Goal: Information Seeking & Learning: Learn about a topic

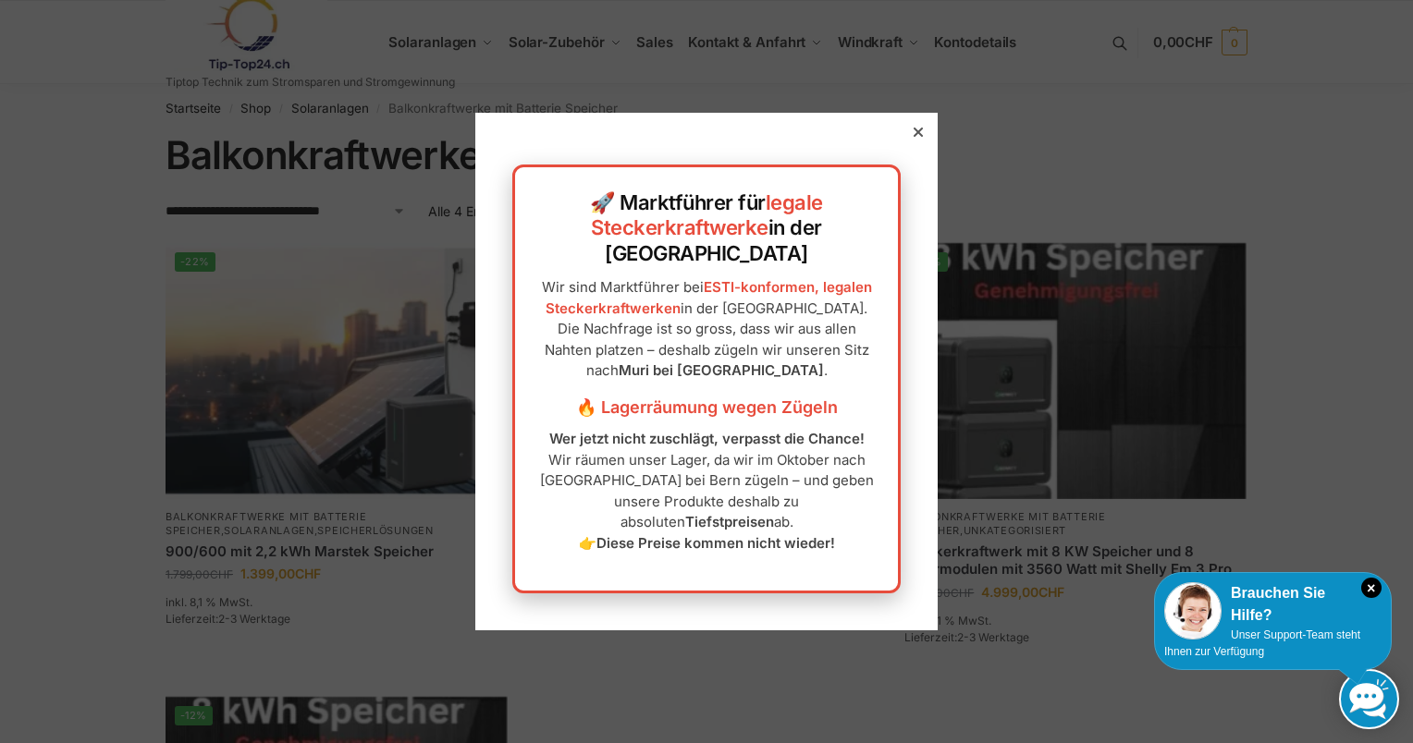
click at [914, 137] on icon at bounding box center [918, 132] width 9 height 9
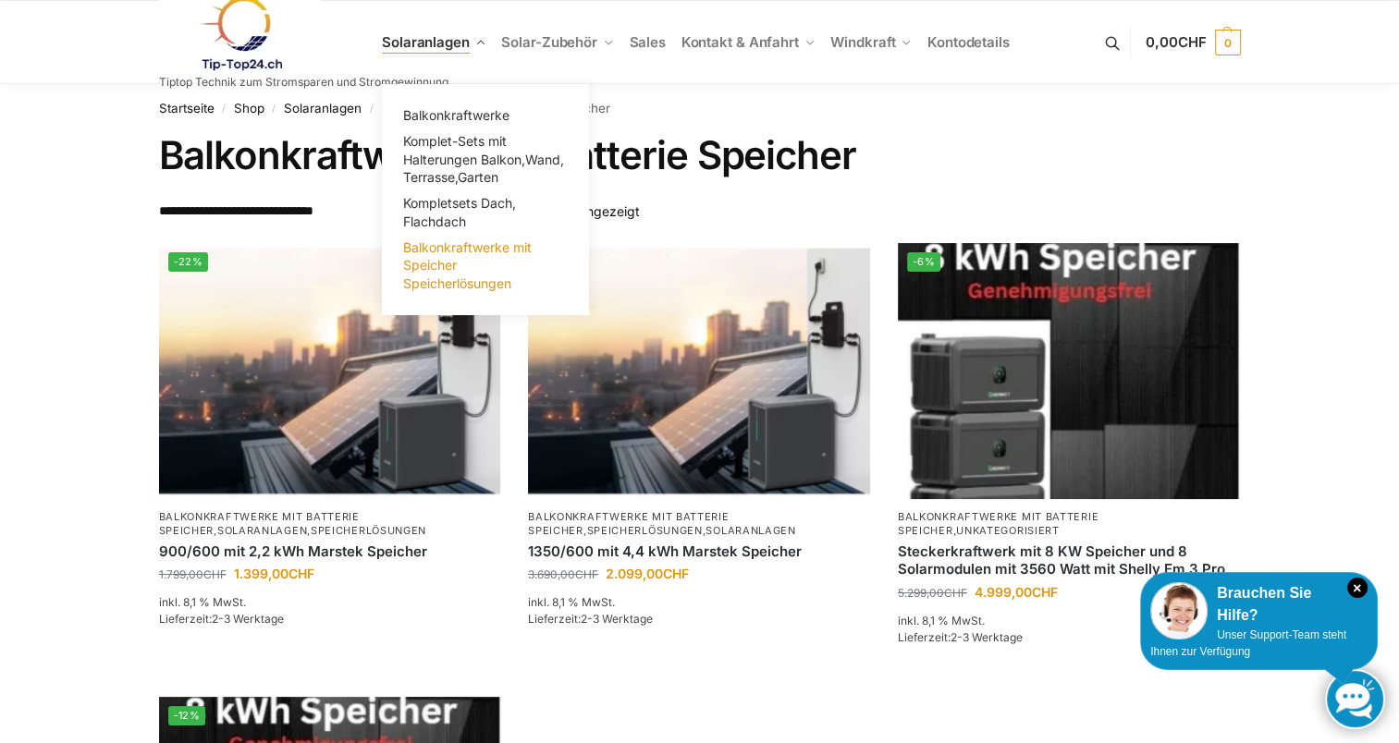
click at [443, 264] on span "Balkonkraftwerke mit Speicher Speicherlösungen" at bounding box center [467, 265] width 129 height 52
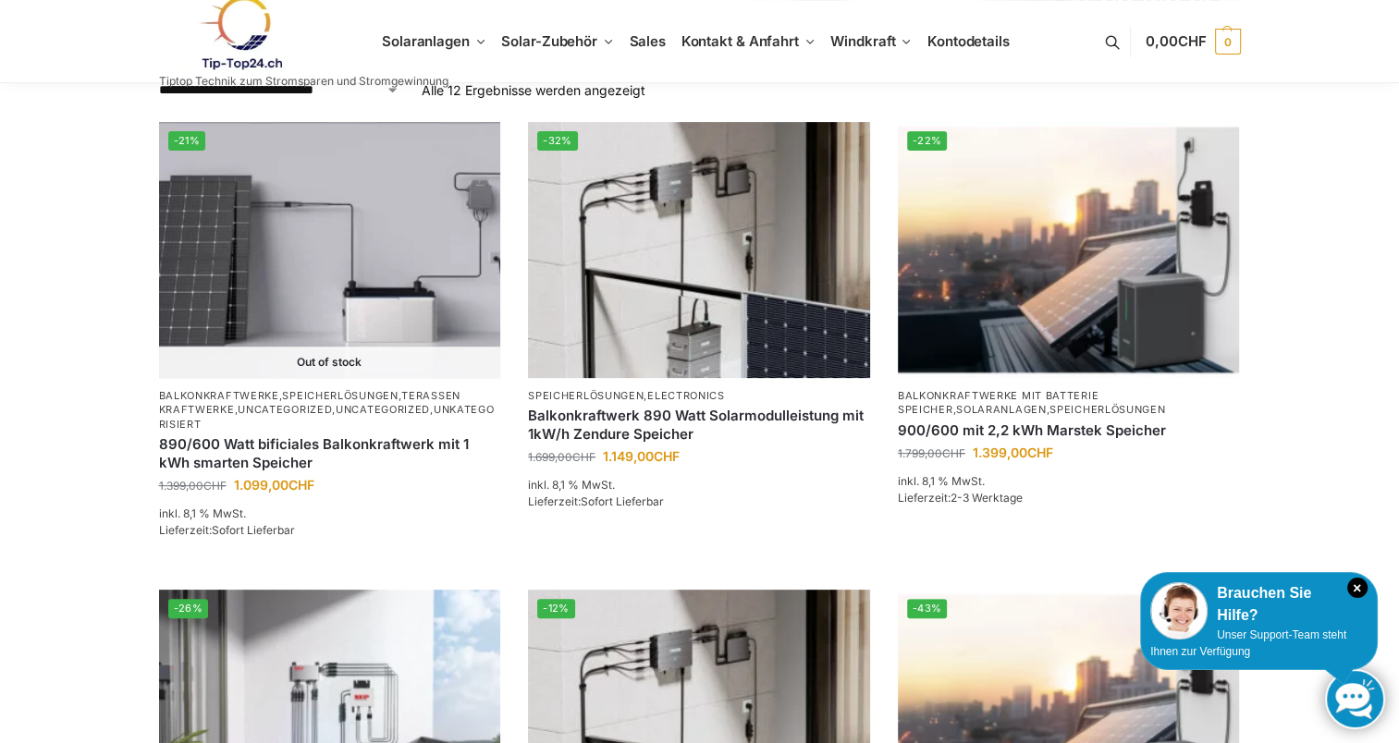
scroll to position [510, 0]
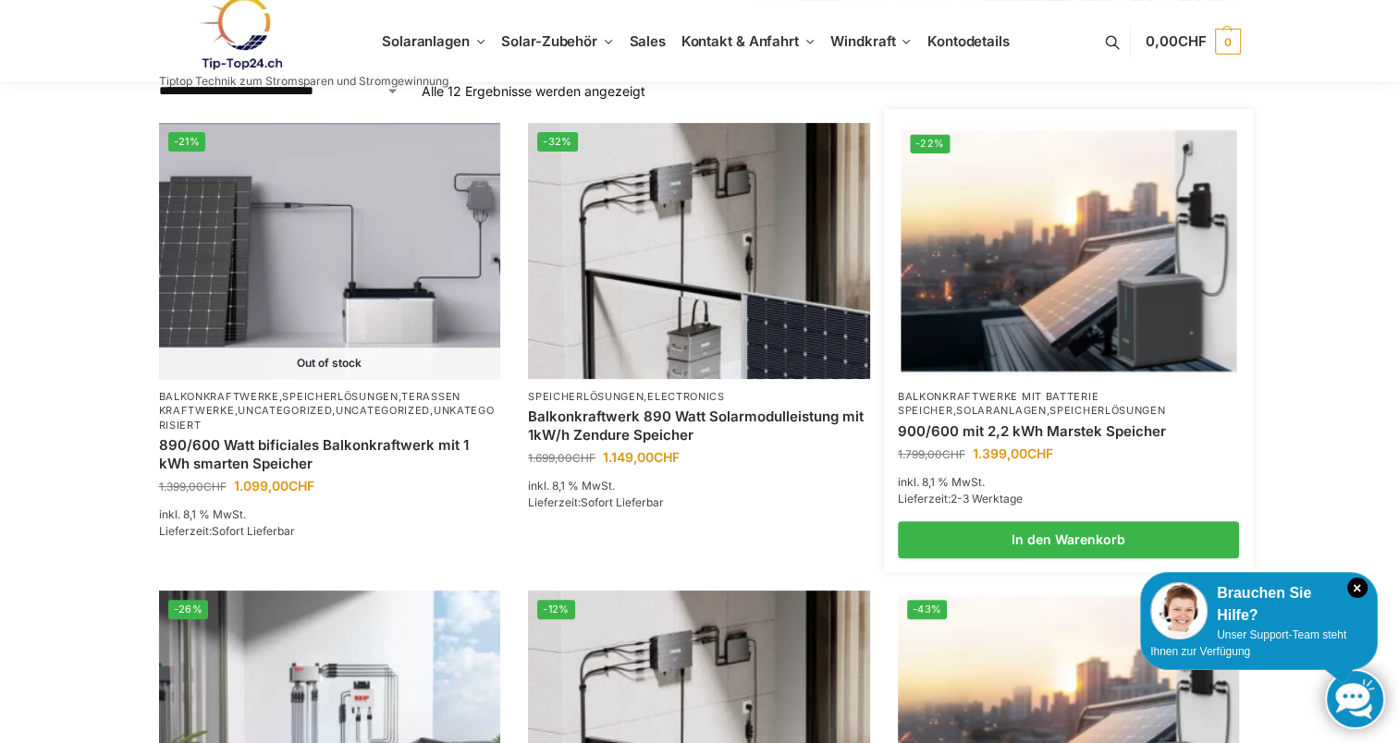
click at [1012, 400] on link "Balkonkraftwerke mit Batterie Speicher" at bounding box center [998, 403] width 201 height 27
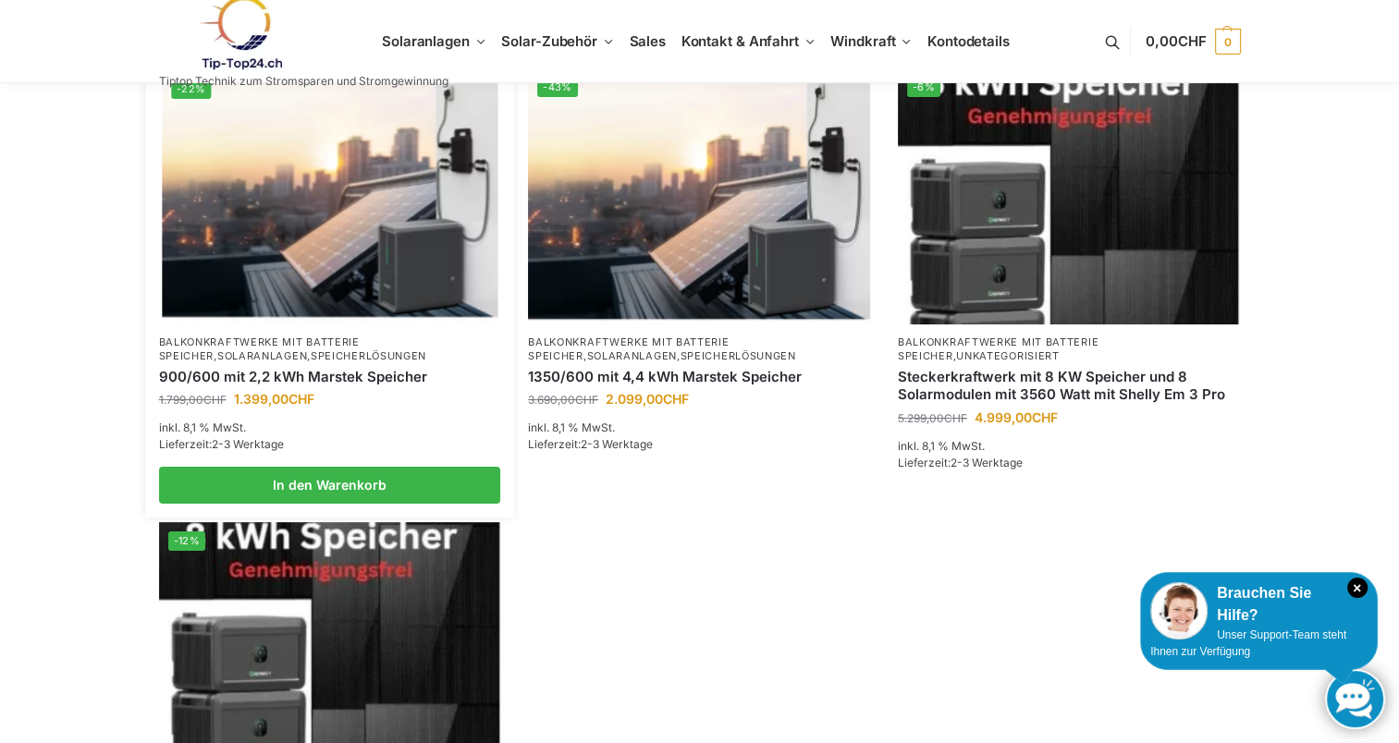
scroll to position [188, 0]
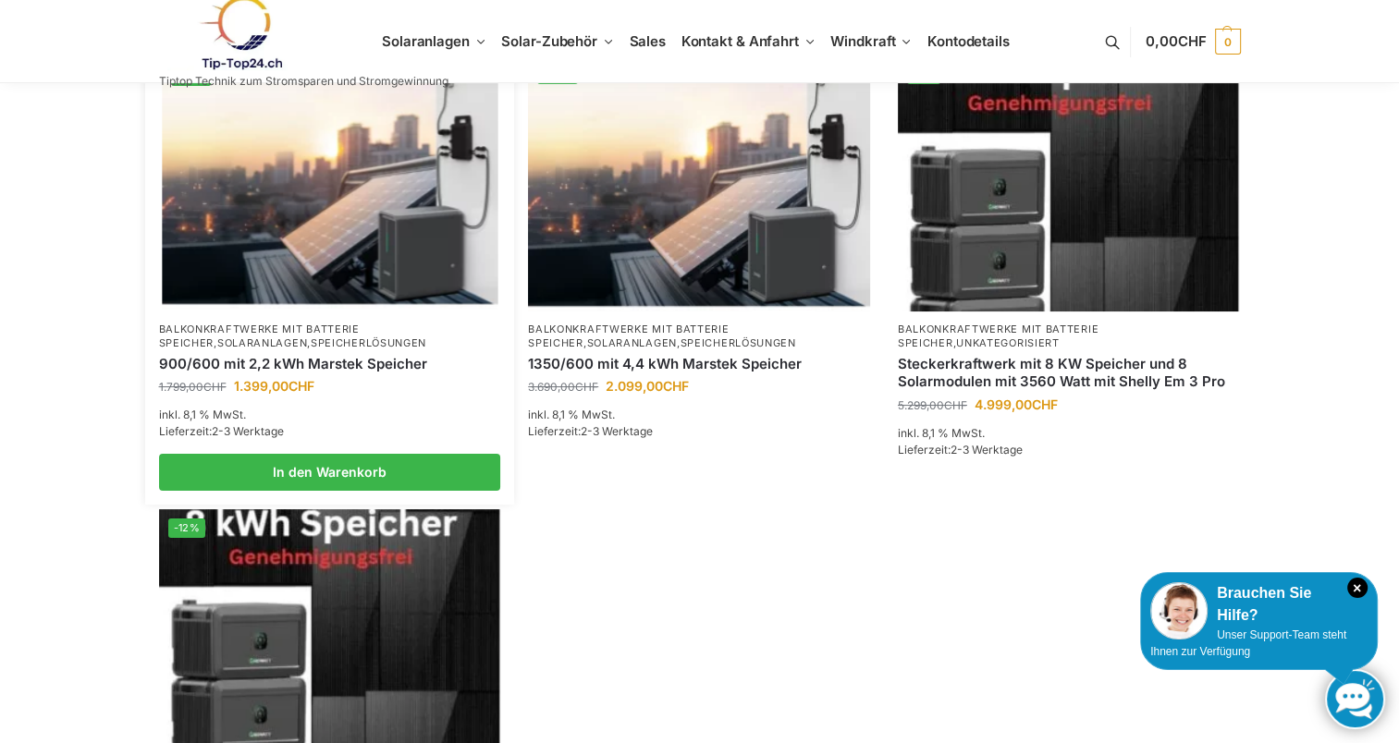
click at [396, 209] on img at bounding box center [330, 183] width 336 height 252
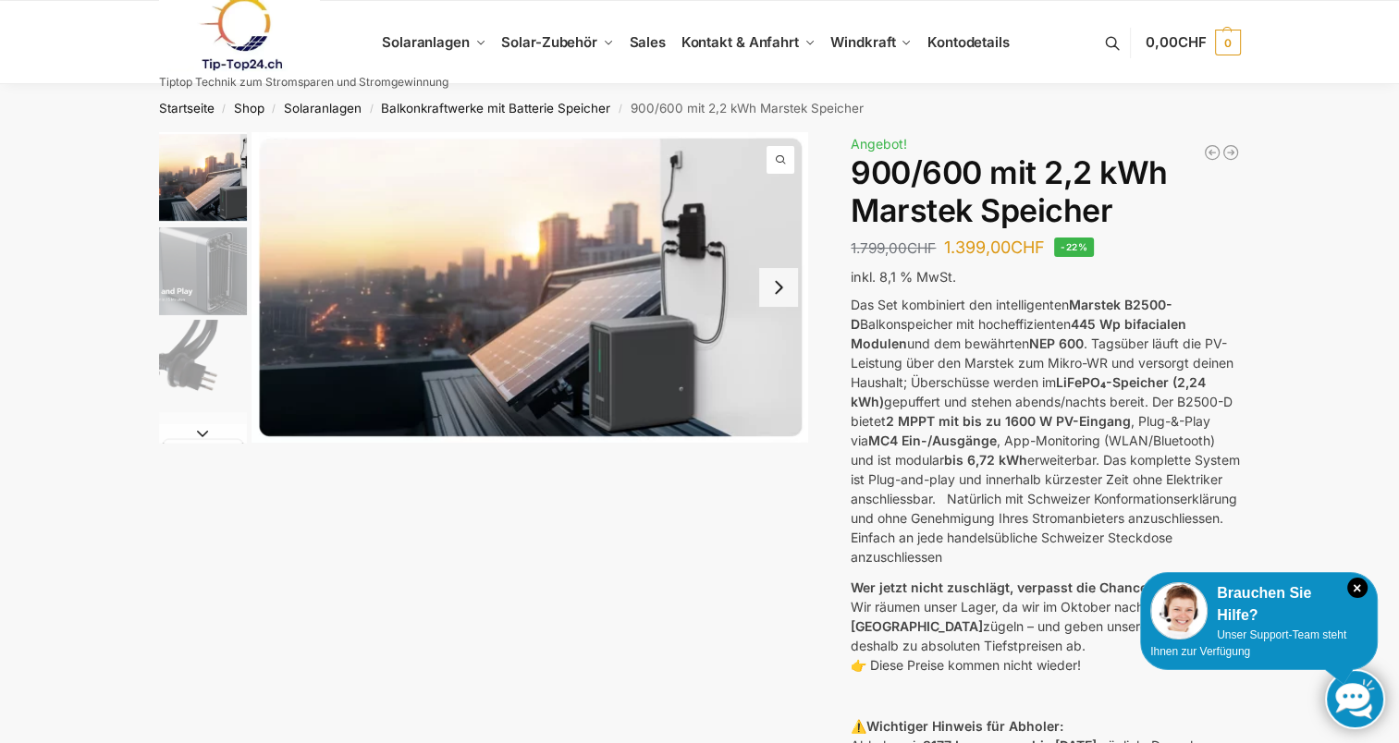
click at [204, 429] on button "Next slide" at bounding box center [203, 433] width 88 height 18
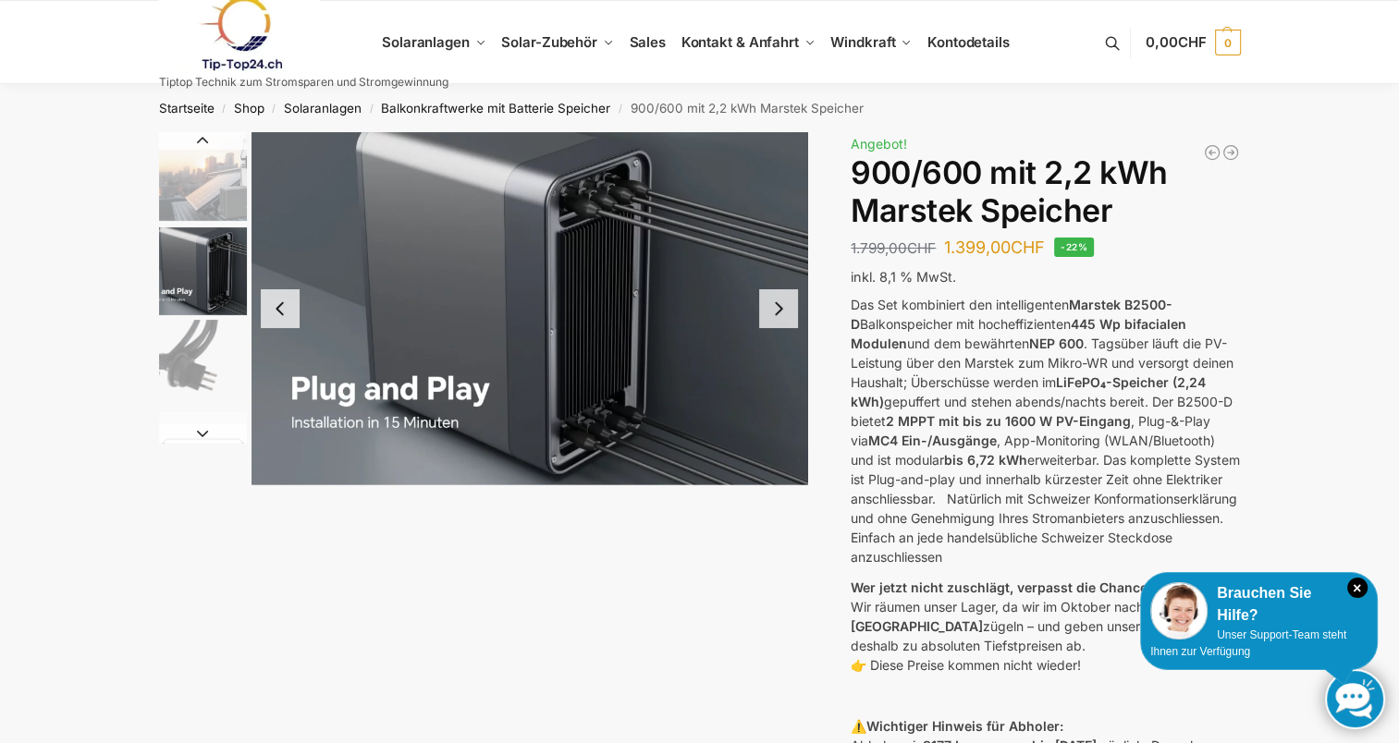
click at [204, 429] on button "Next slide" at bounding box center [203, 433] width 88 height 18
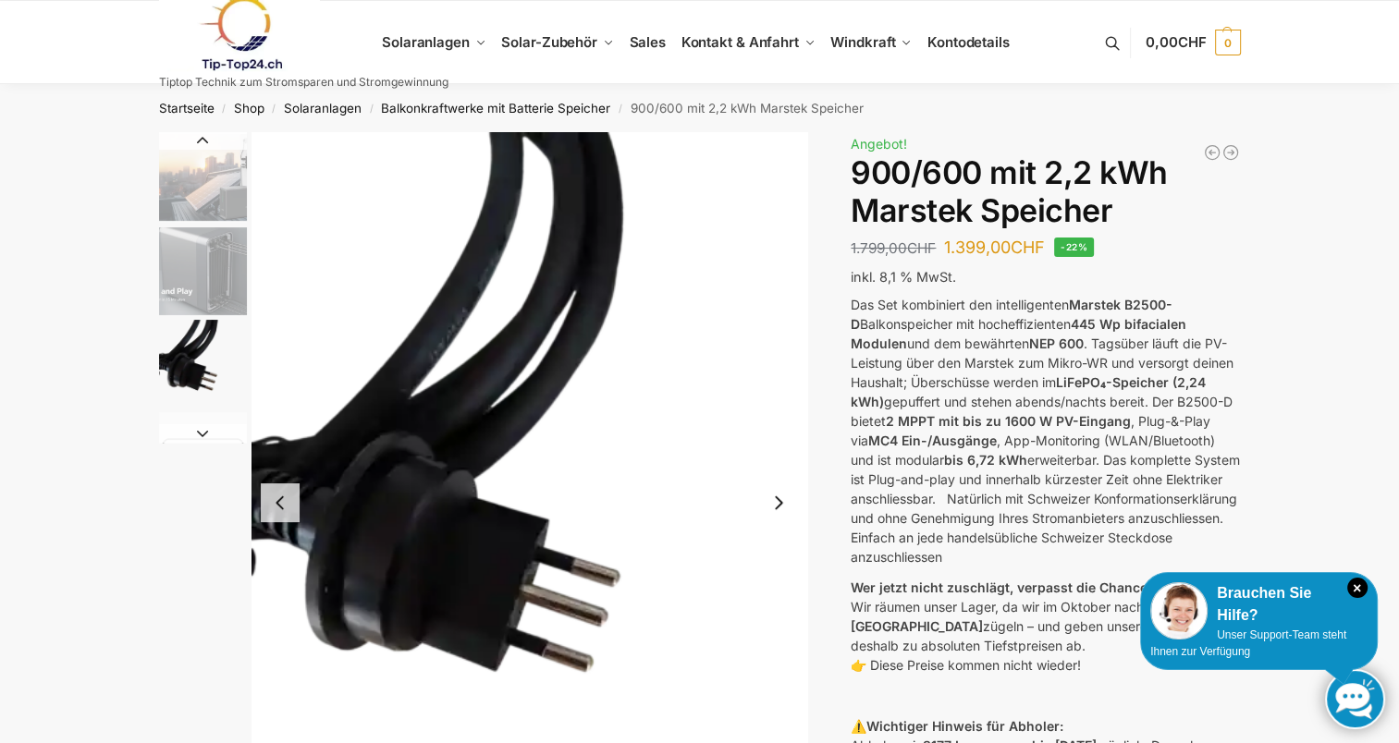
click at [204, 429] on button "Next slide" at bounding box center [203, 433] width 88 height 18
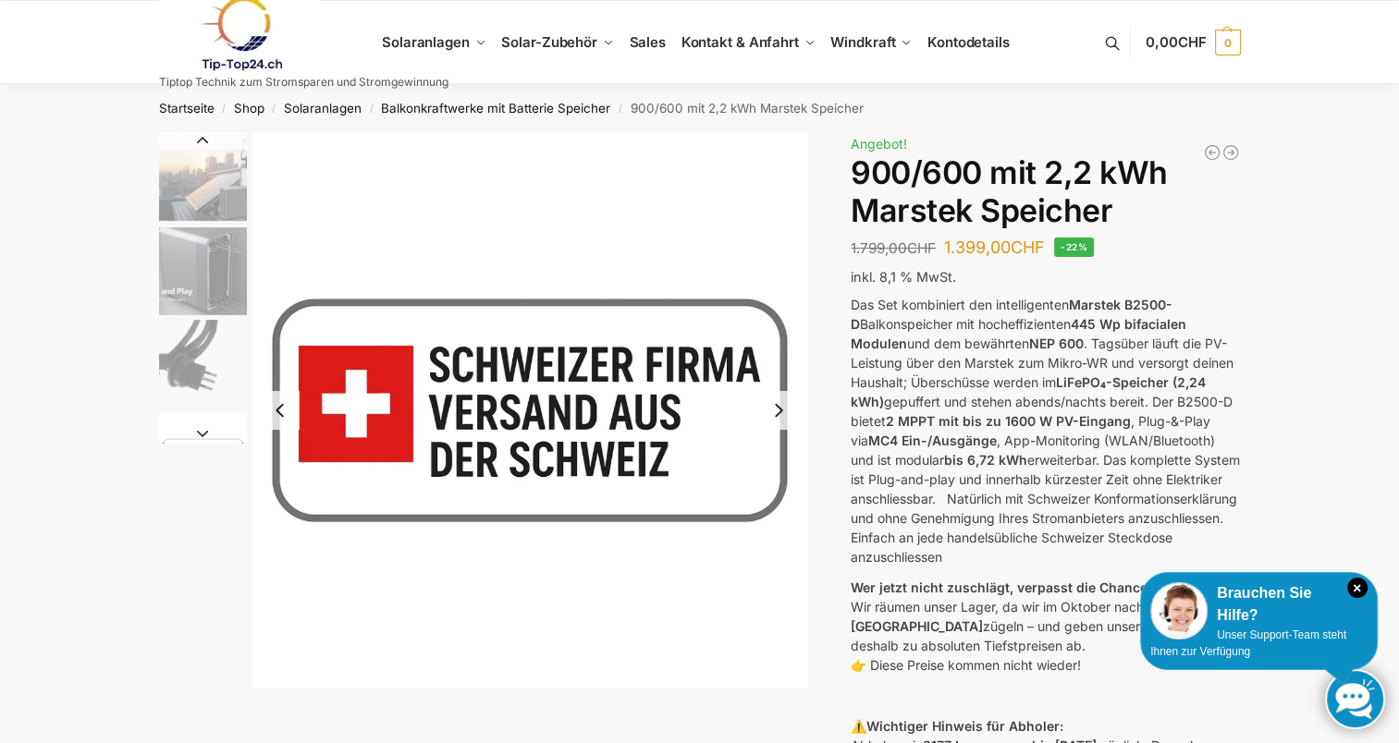
click at [204, 429] on button "Next slide" at bounding box center [203, 433] width 88 height 18
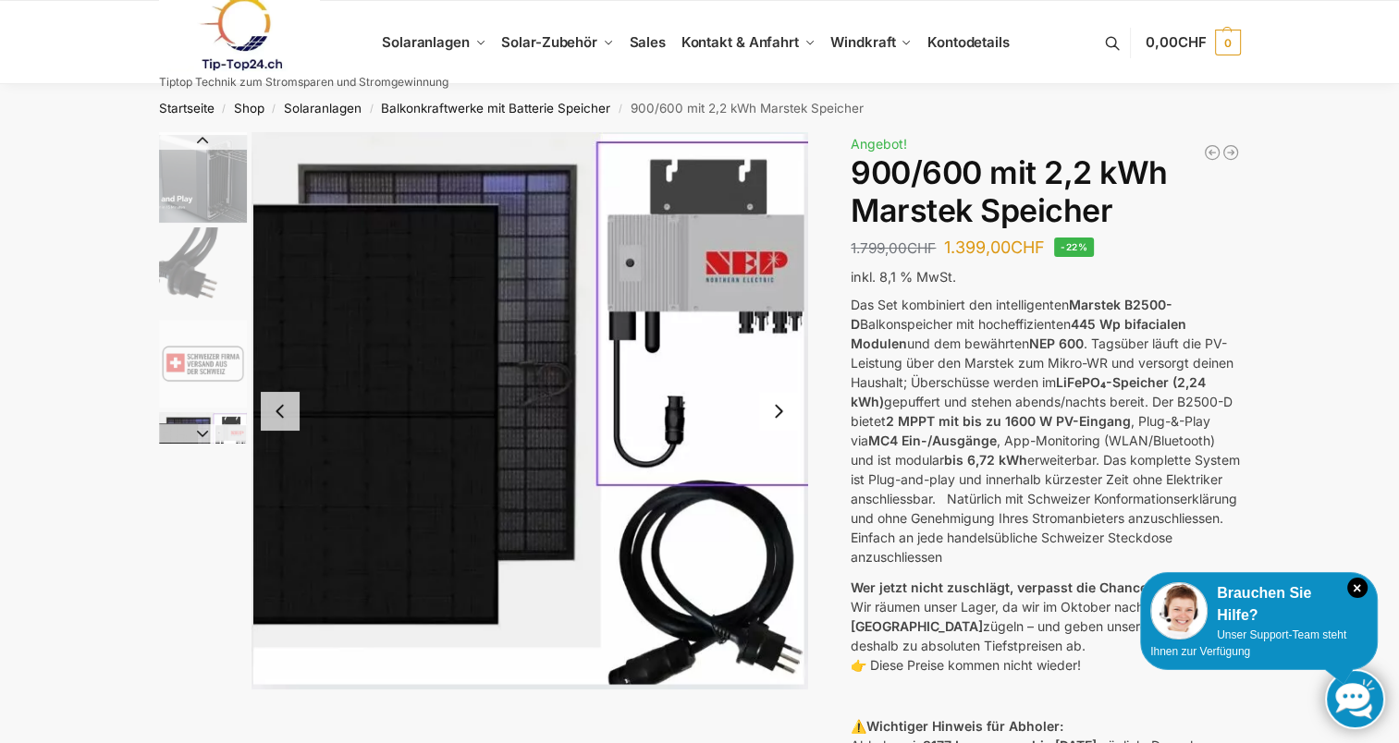
click at [435, 39] on link at bounding box center [303, 33] width 289 height 75
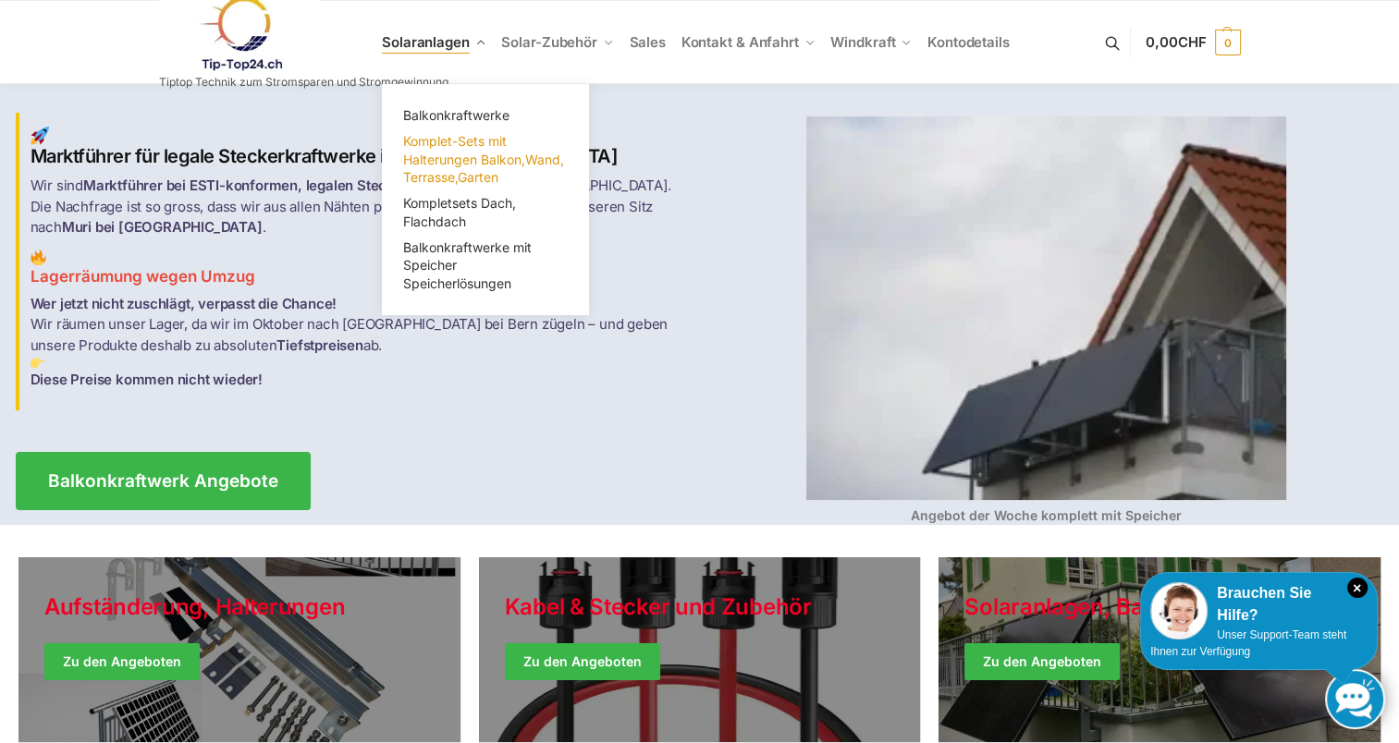
click at [471, 158] on span "Komplet-Sets mit Halterungen Balkon,Wand, Terrasse,Garten" at bounding box center [483, 159] width 161 height 52
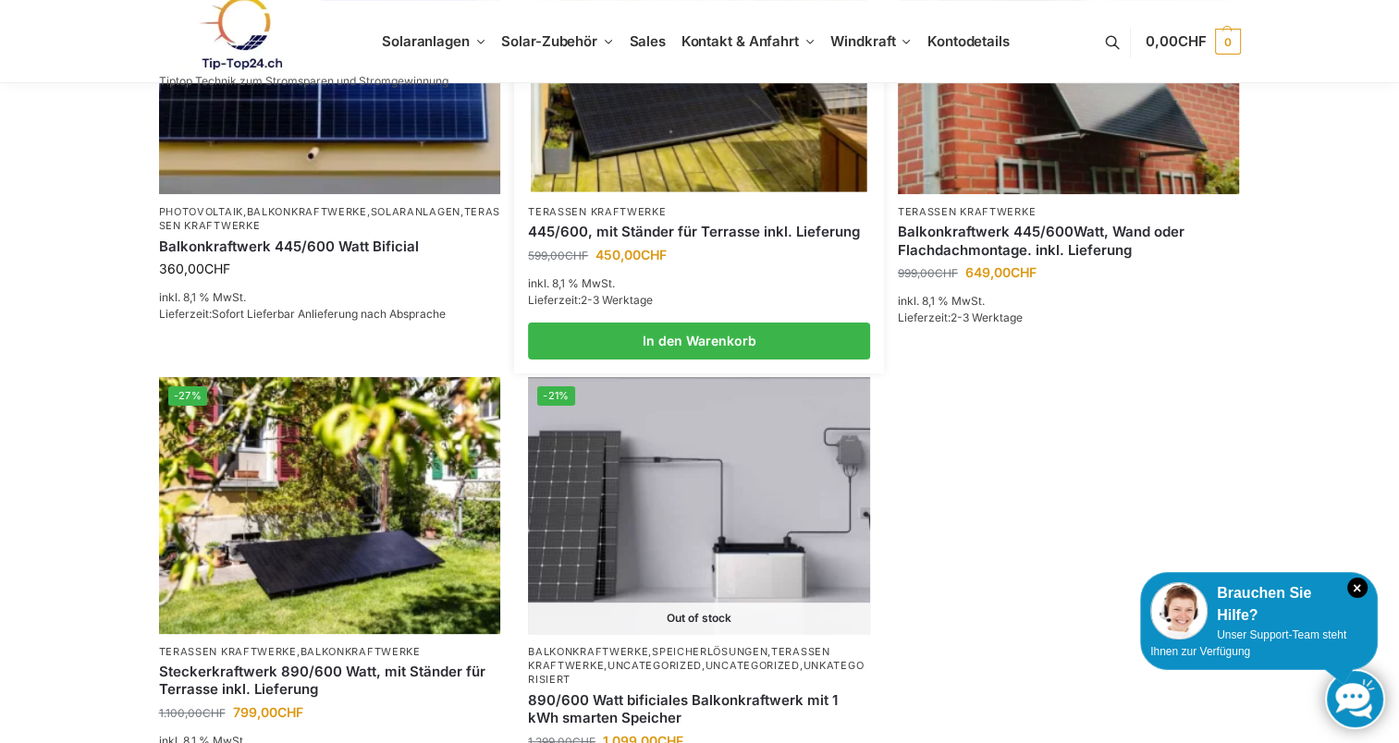
scroll to position [577, 0]
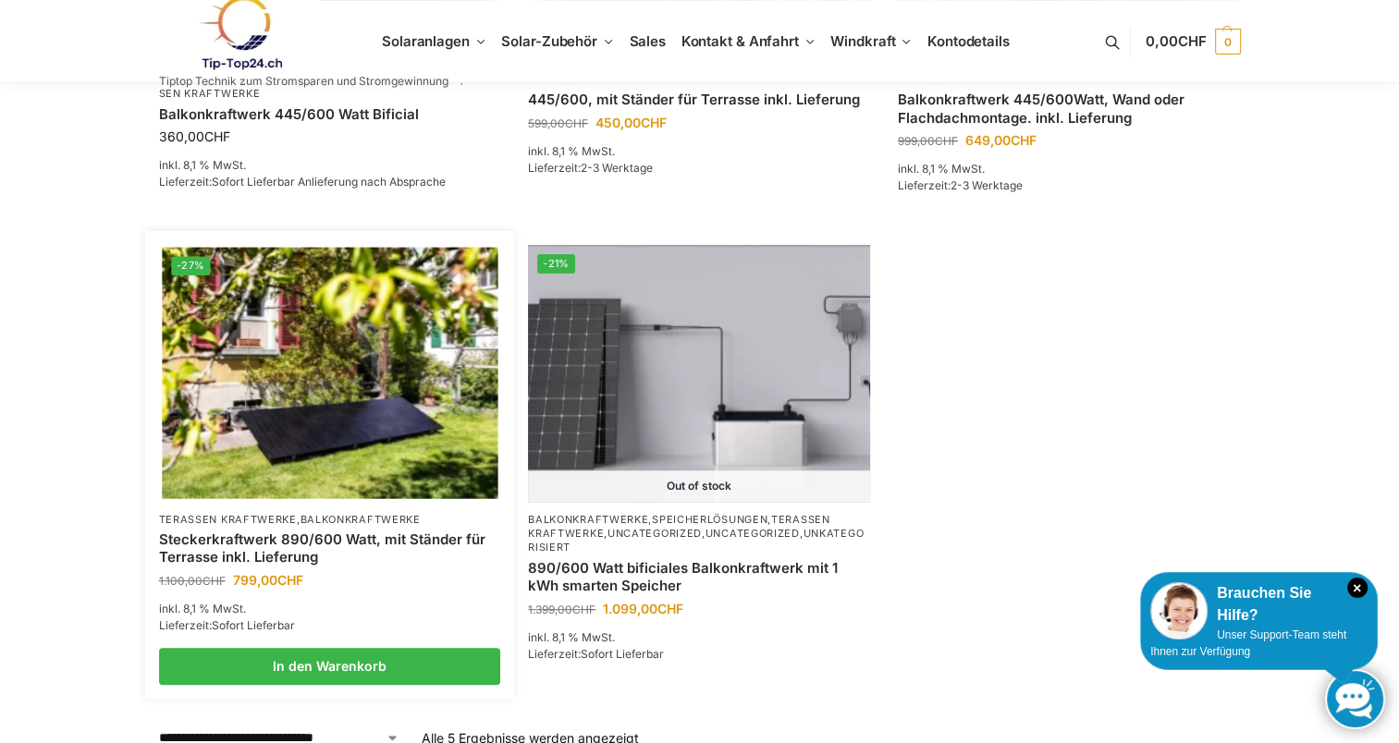
click at [296, 540] on link "Steckerkraftwerk 890/600 Watt, mit Ständer für Terrasse inkl. Lieferung" at bounding box center [330, 549] width 342 height 36
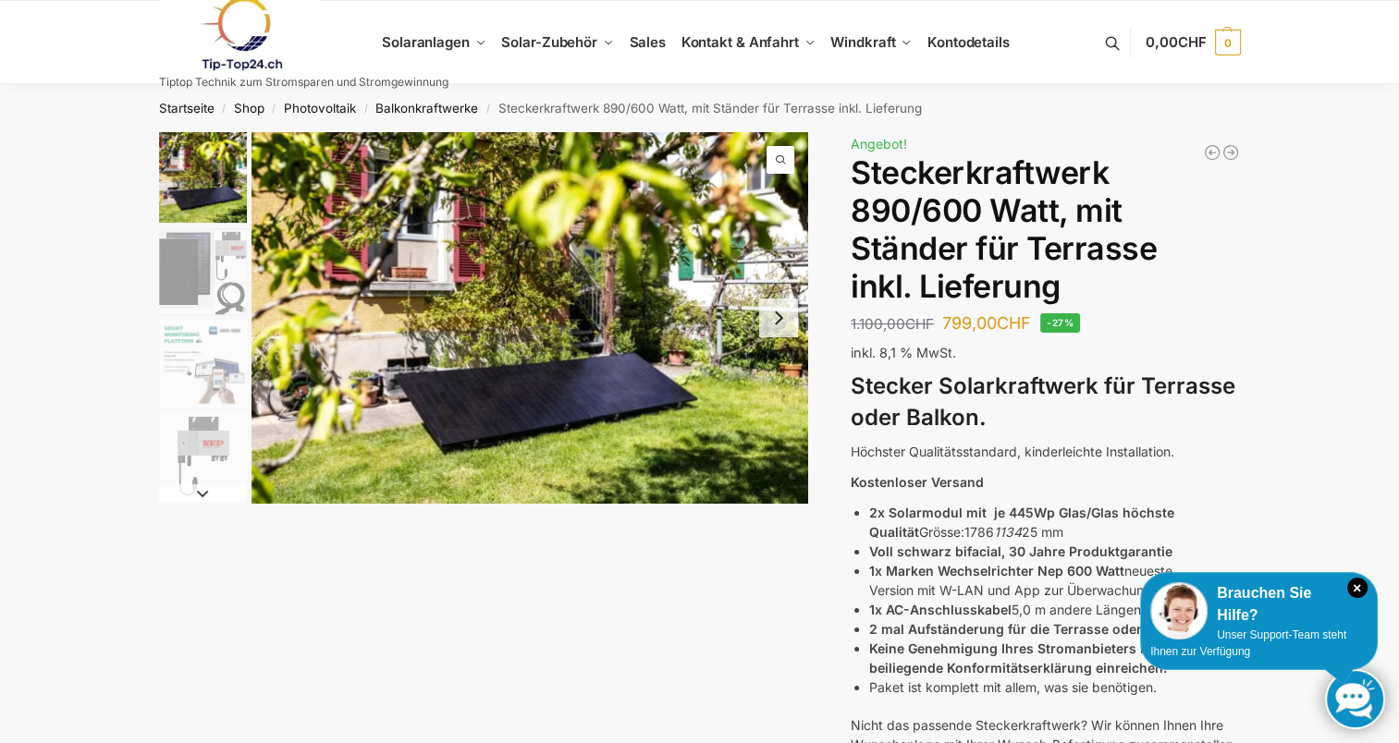
click at [210, 423] on img "4 / 10" at bounding box center [203, 456] width 88 height 88
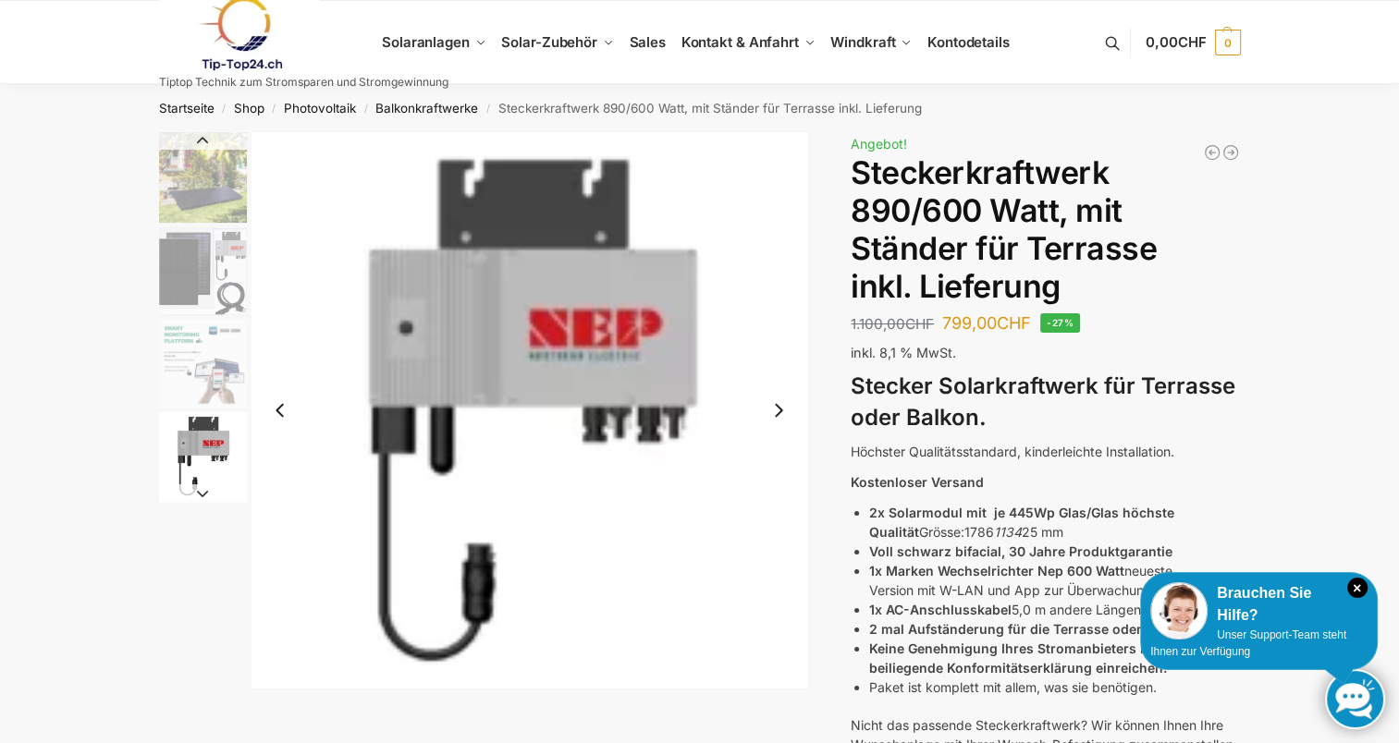
click at [209, 350] on img "3 / 10" at bounding box center [203, 364] width 88 height 88
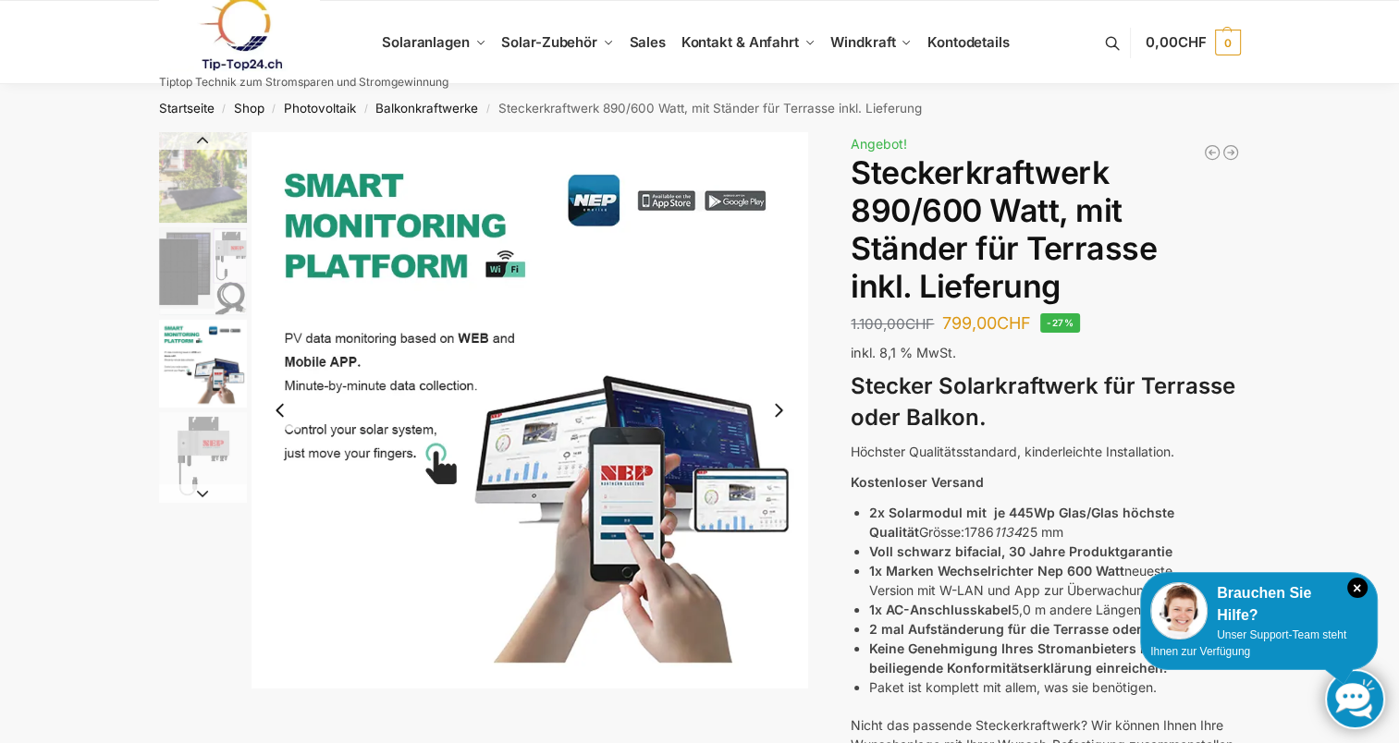
click at [207, 264] on img "2 / 10" at bounding box center [203, 271] width 88 height 88
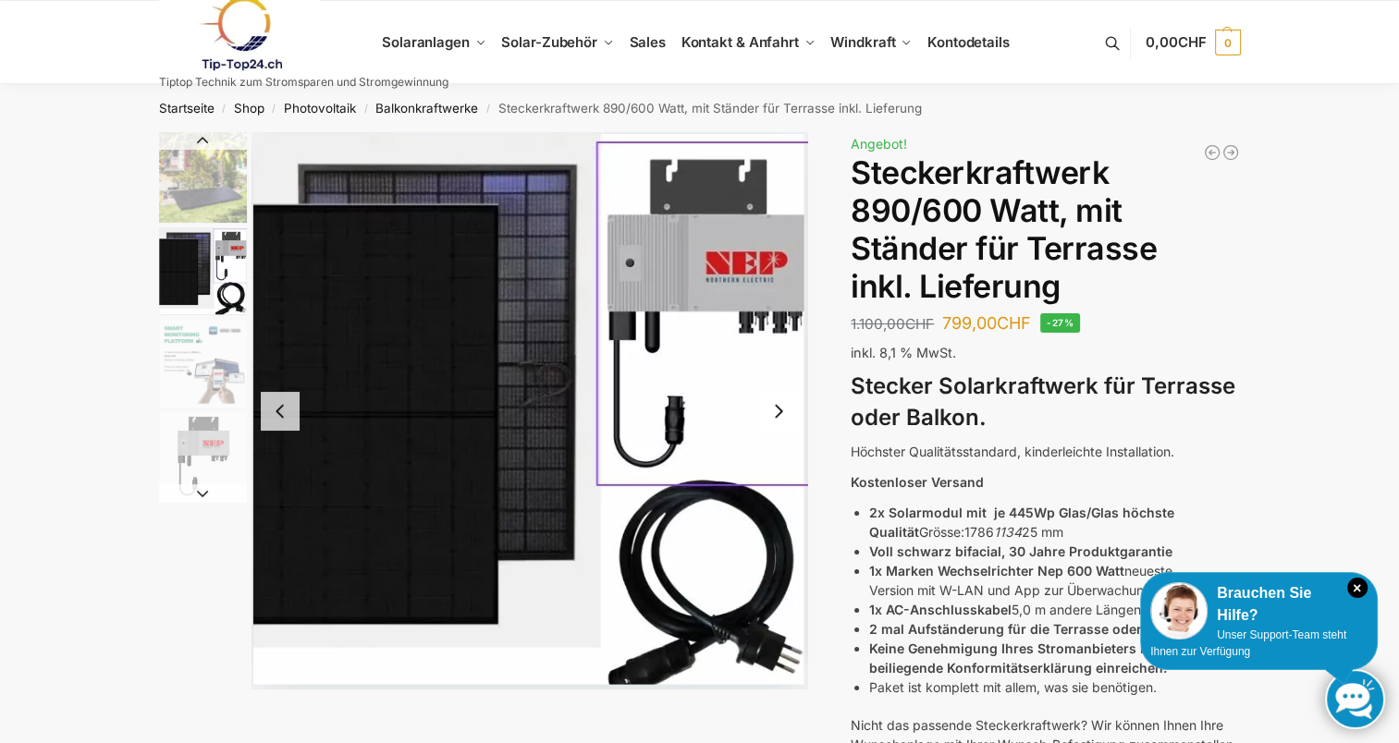
click at [208, 188] on img "1 / 10" at bounding box center [203, 177] width 88 height 91
